Goal: Find contact information: Find contact information

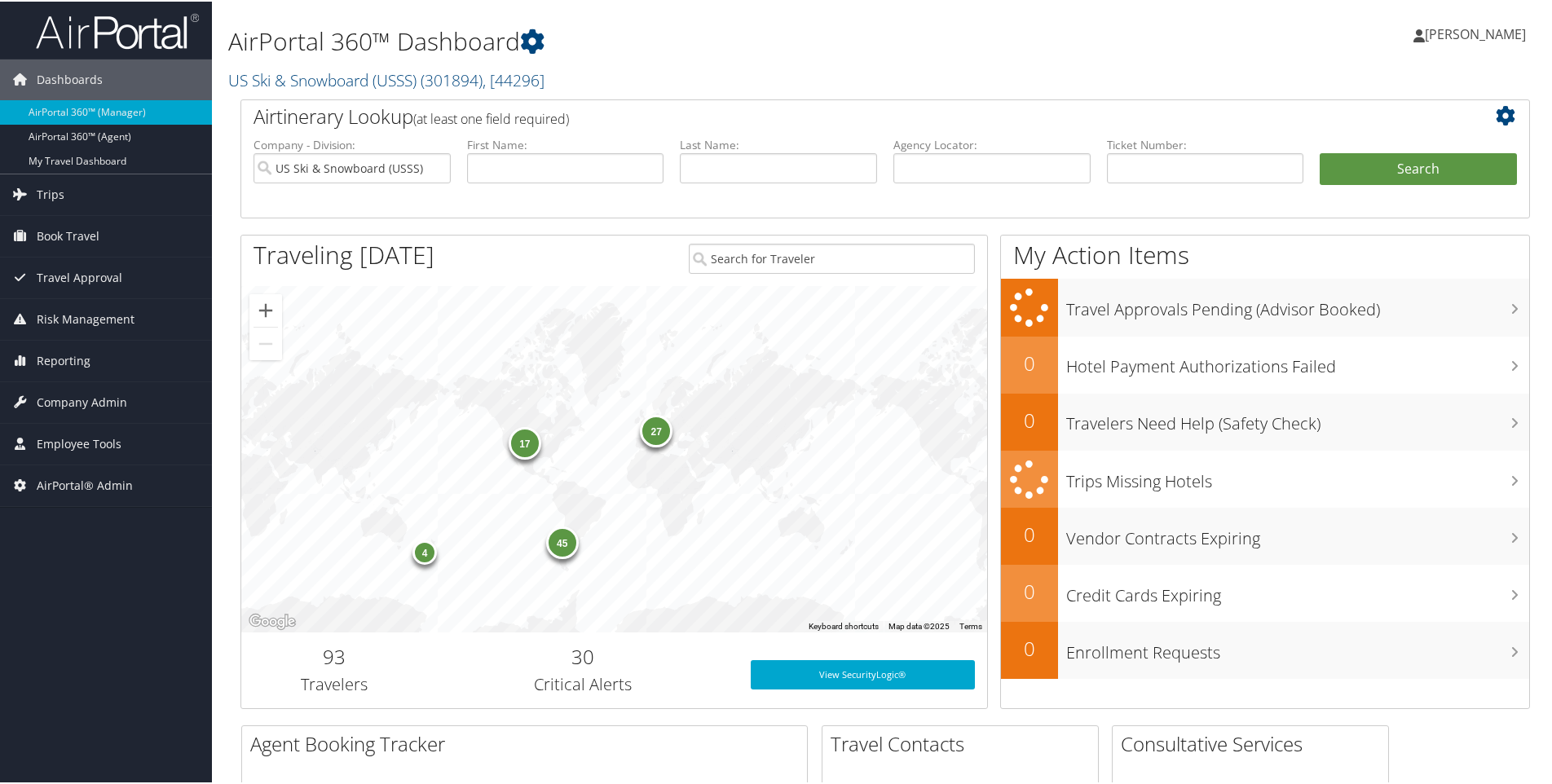
click at [559, 81] on h2 "US Ski & Snowboard (USSS) ( 301894 ) , [ 44296 ]" at bounding box center [666, 77] width 876 height 28
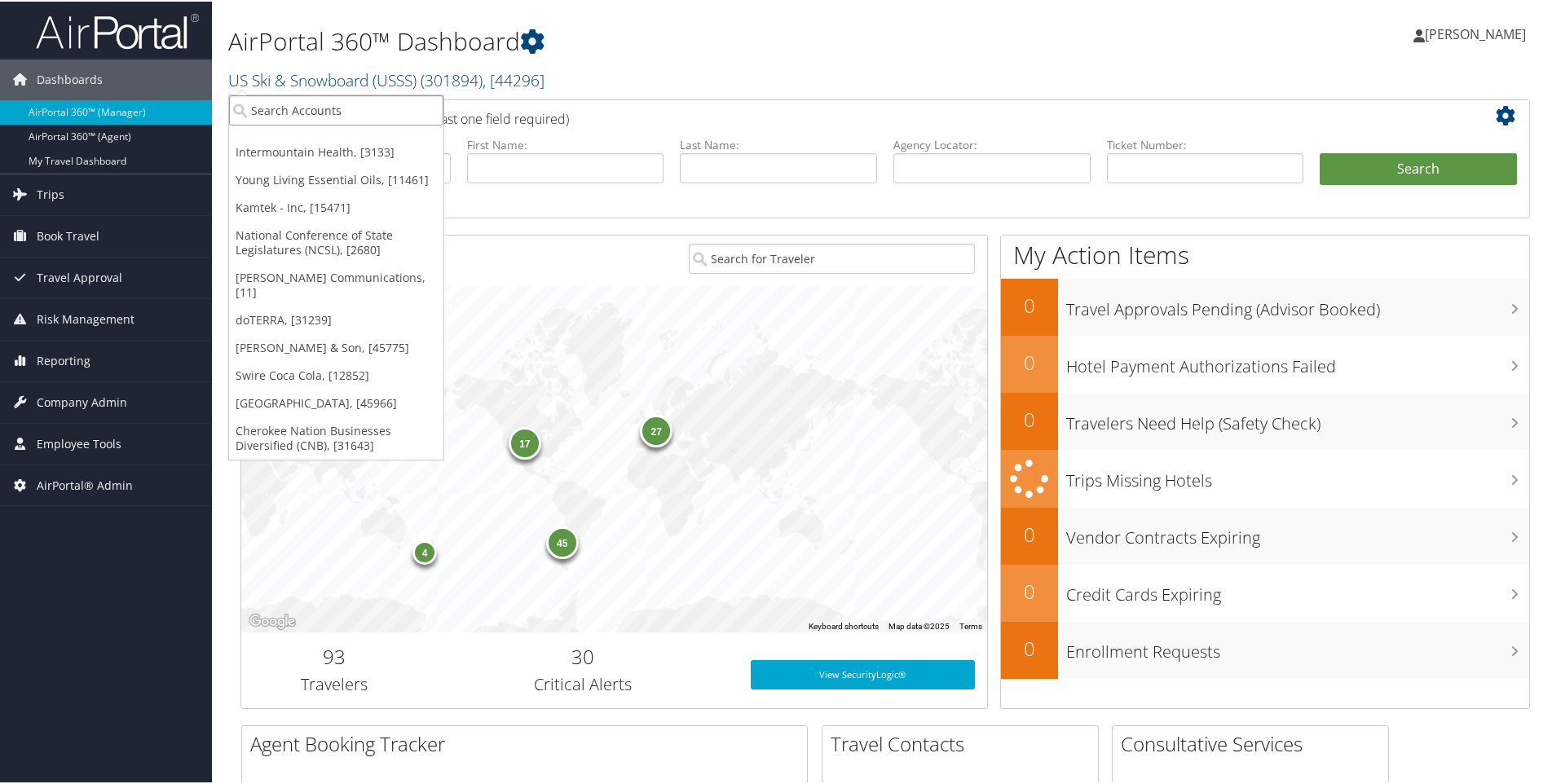
click at [356, 99] on input "search" at bounding box center [336, 109] width 214 height 30
type input "hel"
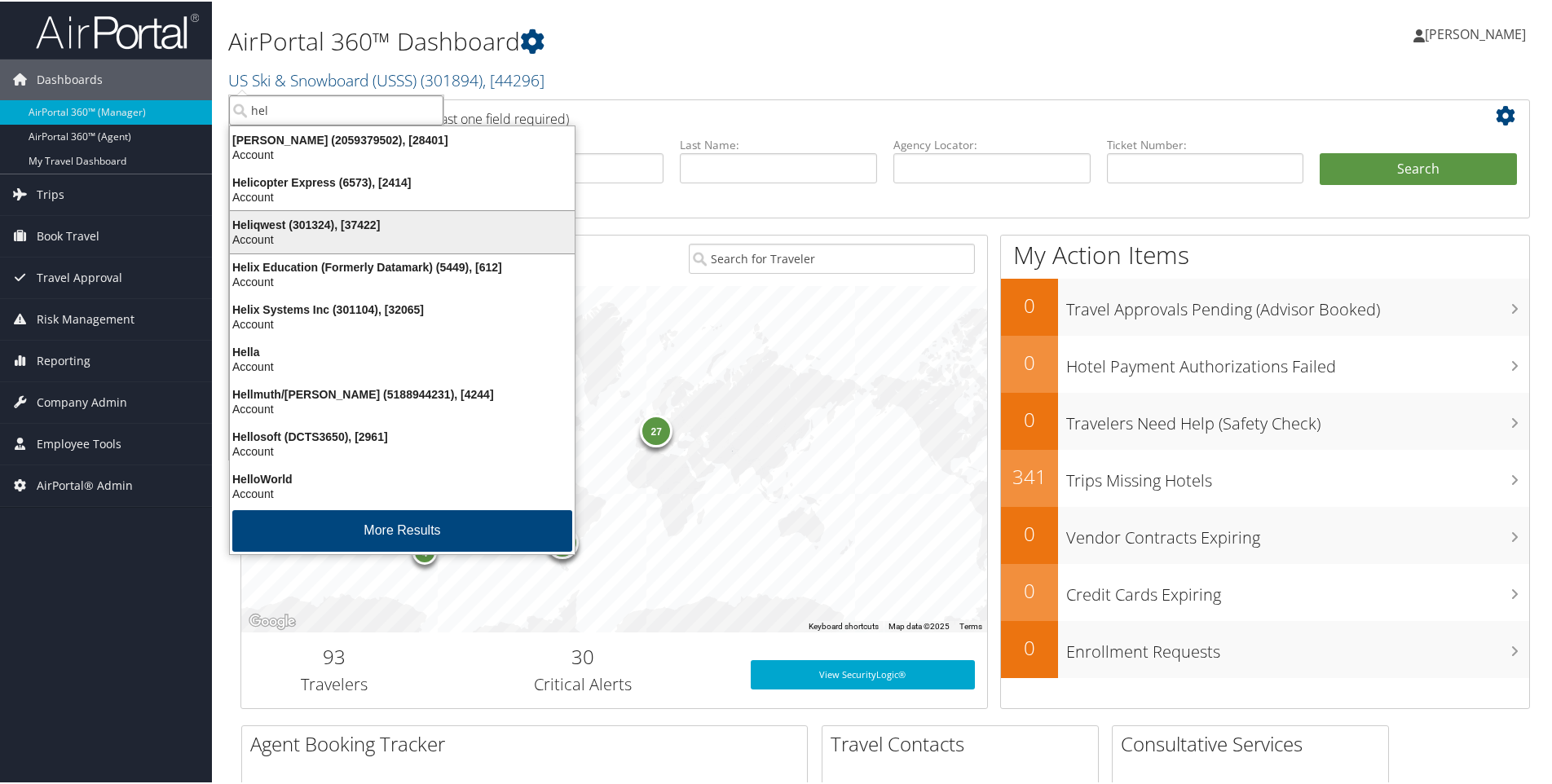
click at [293, 225] on div "Heliqwest (301324), [37422]" at bounding box center [402, 223] width 364 height 14
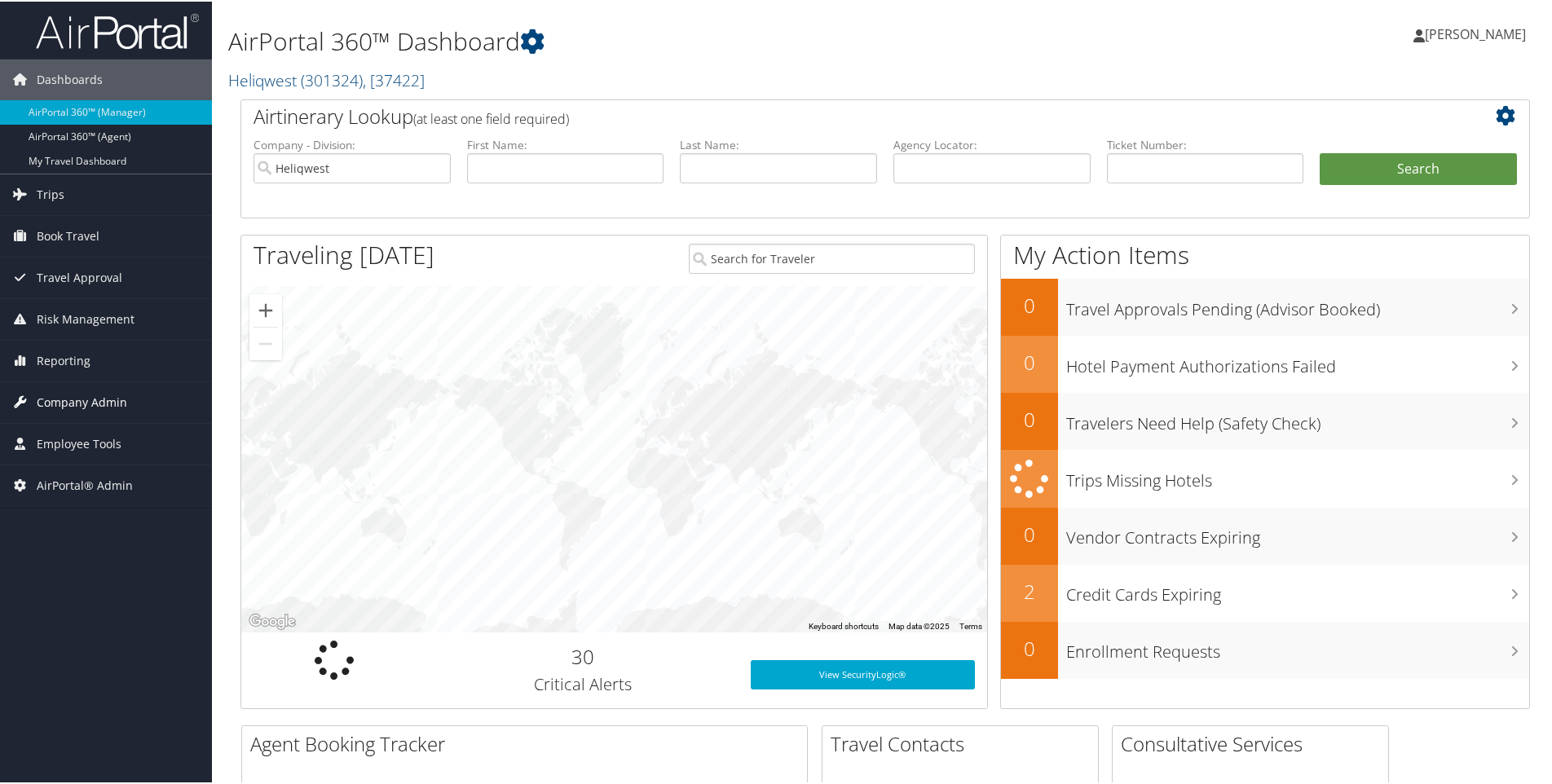
click at [73, 394] on span "Company Admin" at bounding box center [82, 400] width 91 height 40
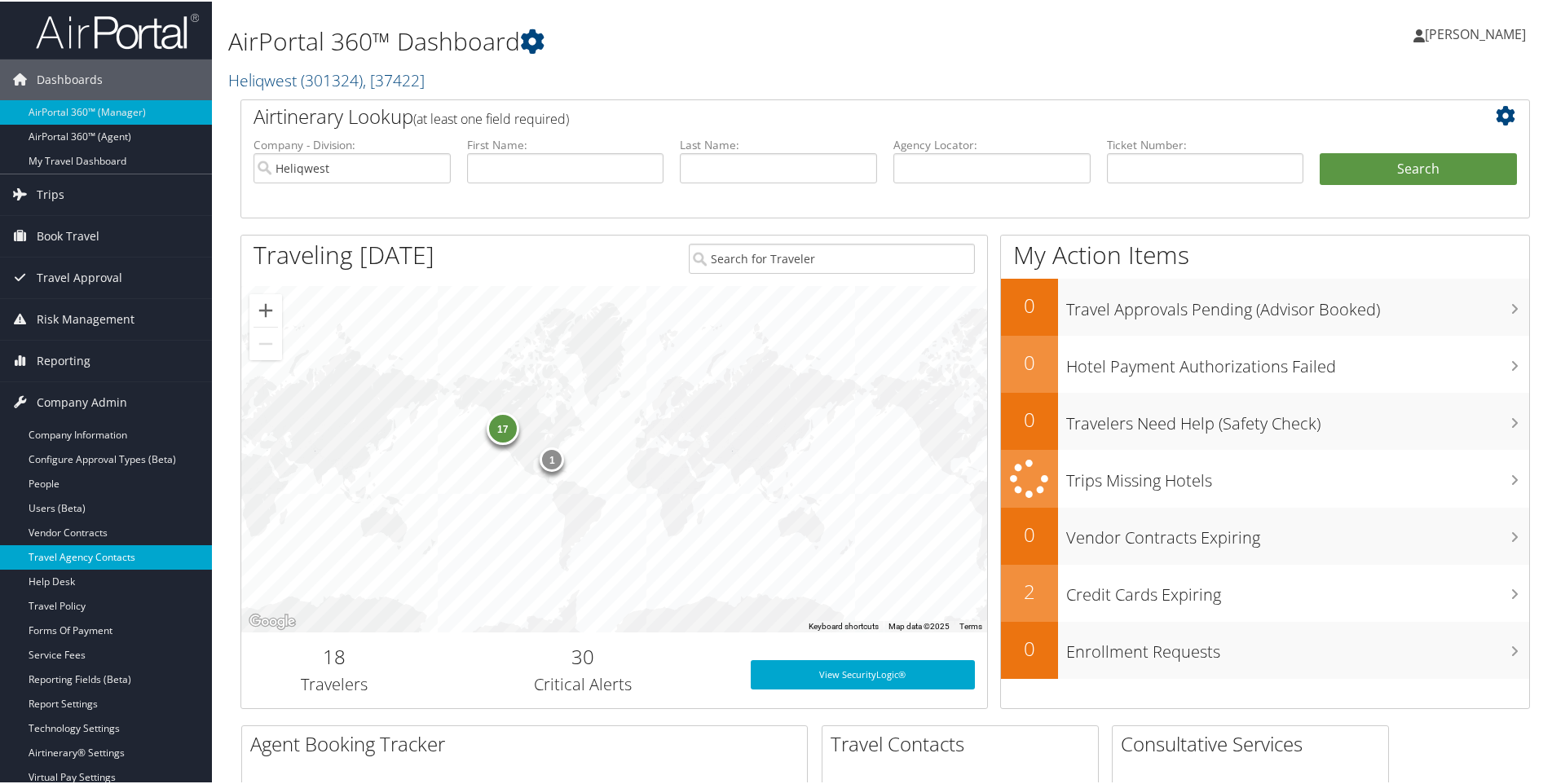
click at [73, 551] on link "Travel Agency Contacts" at bounding box center [106, 555] width 212 height 24
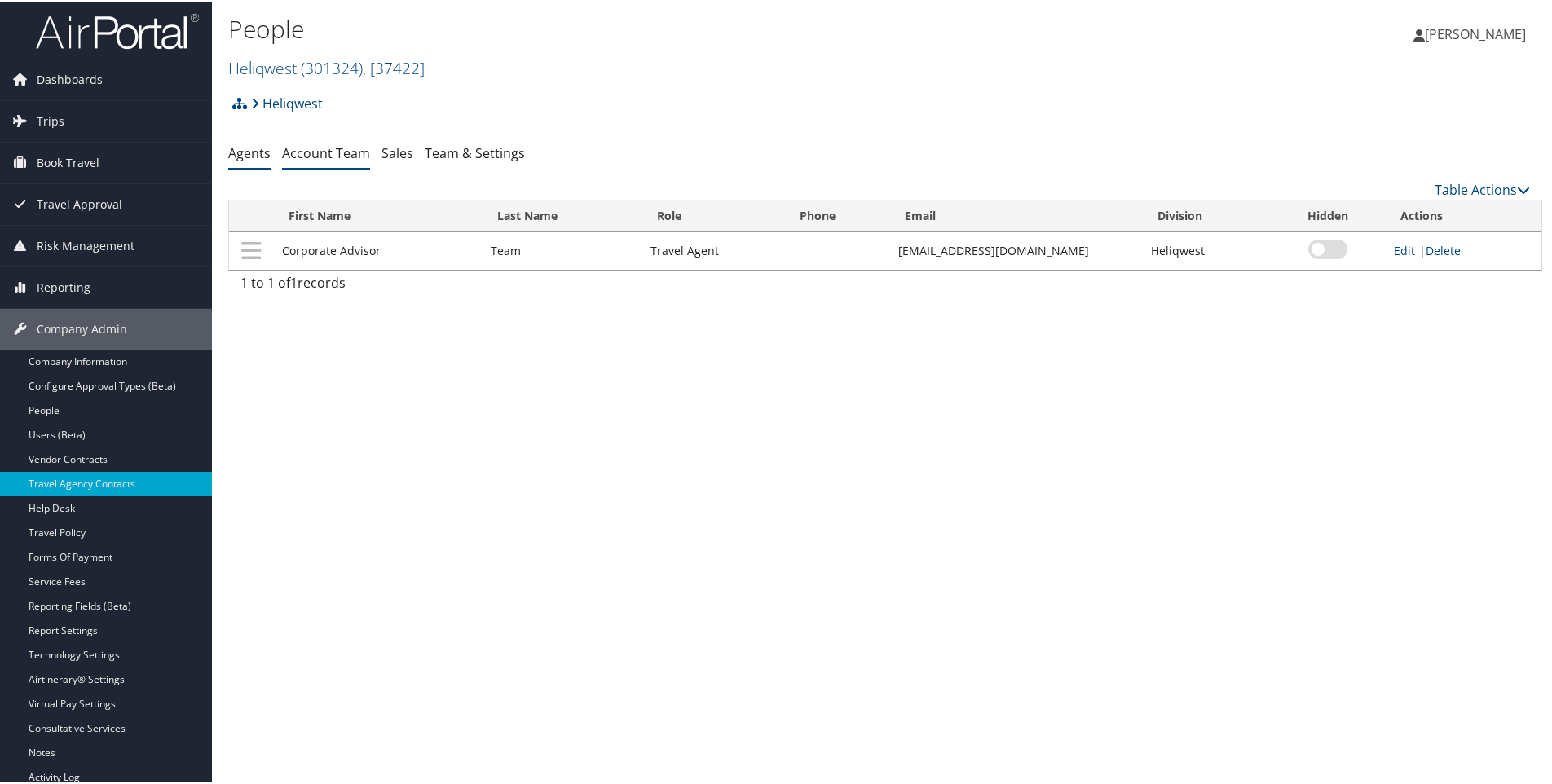
click at [330, 147] on link "Account Team" at bounding box center [326, 152] width 88 height 18
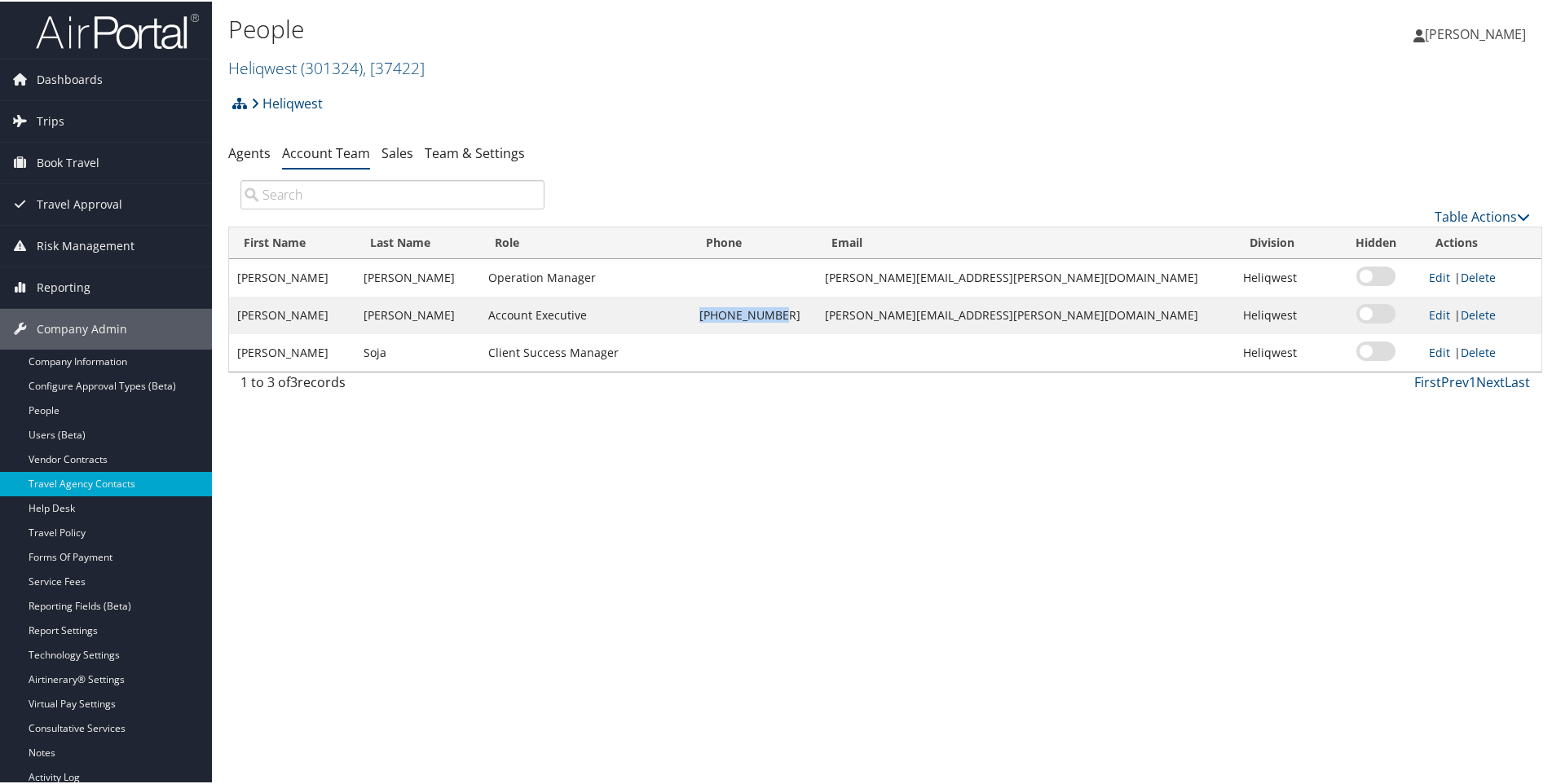
drag, startPoint x: 755, startPoint y: 315, endPoint x: 835, endPoint y: 317, distance: 80.0
click at [817, 317] on td "303-689-7706" at bounding box center [754, 314] width 126 height 38
drag, startPoint x: 835, startPoint y: 317, endPoint x: 807, endPoint y: 311, distance: 28.6
copy td "303-689-7706"
